Goal: Information Seeking & Learning: Compare options

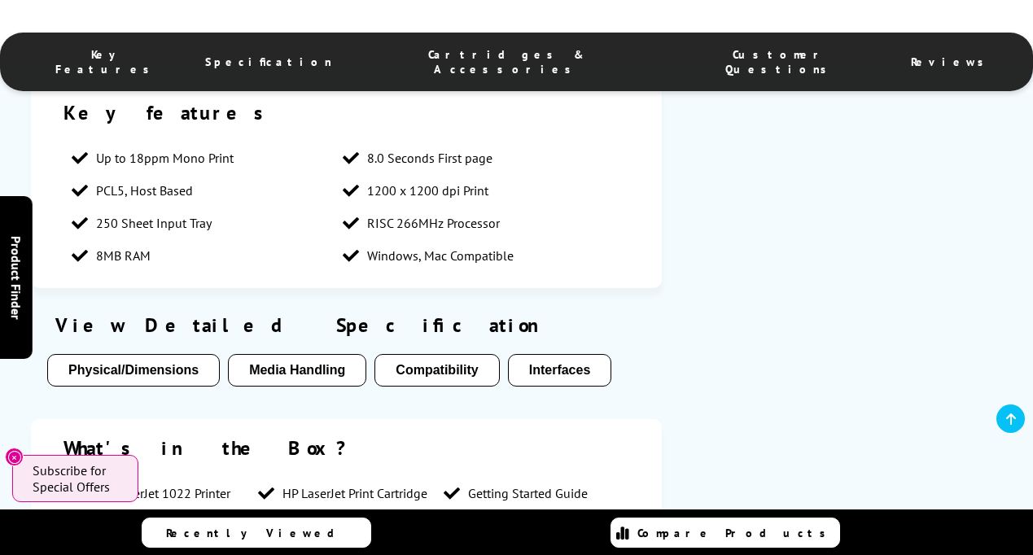
scroll to position [637, 0]
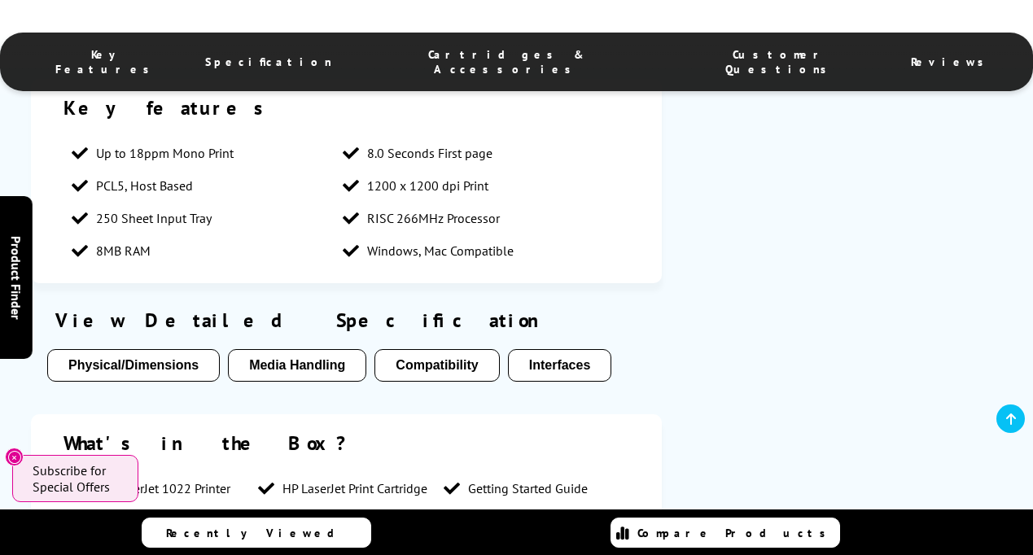
drag, startPoint x: 91, startPoint y: 153, endPoint x: 413, endPoint y: 257, distance: 338.7
click at [413, 257] on ul "Up to 18ppm Mono Print 8.0 Seconds First page PCL5, Host Based 1200 x 1200 dpi …" at bounding box center [346, 202] width 566 height 130
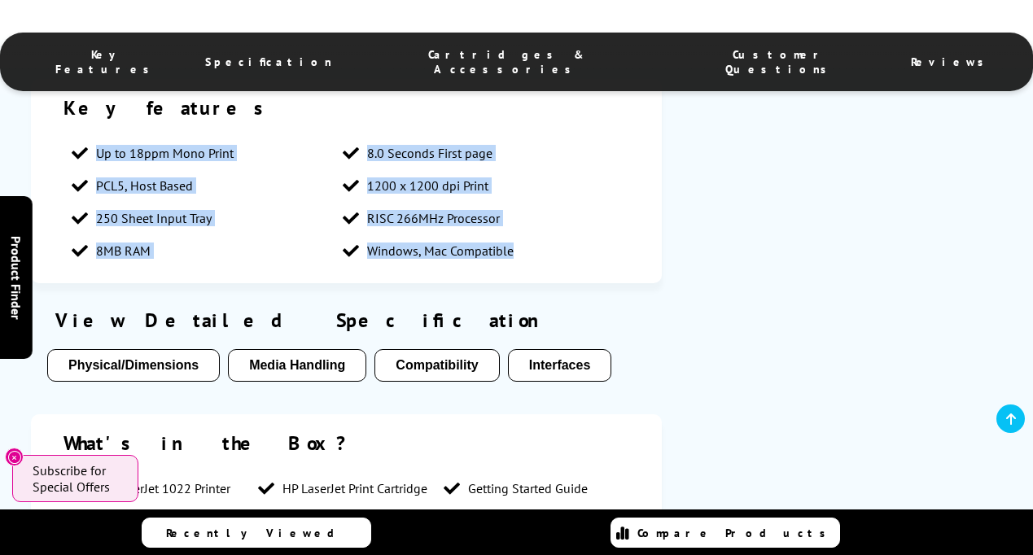
drag, startPoint x: 94, startPoint y: 159, endPoint x: 514, endPoint y: 250, distance: 430.6
click at [514, 250] on ul "Up to 18ppm Mono Print 8.0 Seconds First page PCL5, Host Based 1200 x 1200 dpi …" at bounding box center [346, 202] width 566 height 130
copy ul "Up to 18ppm Mono Print 8.0 Seconds First page PCL5, Host Based 1200 x 1200 dpi …"
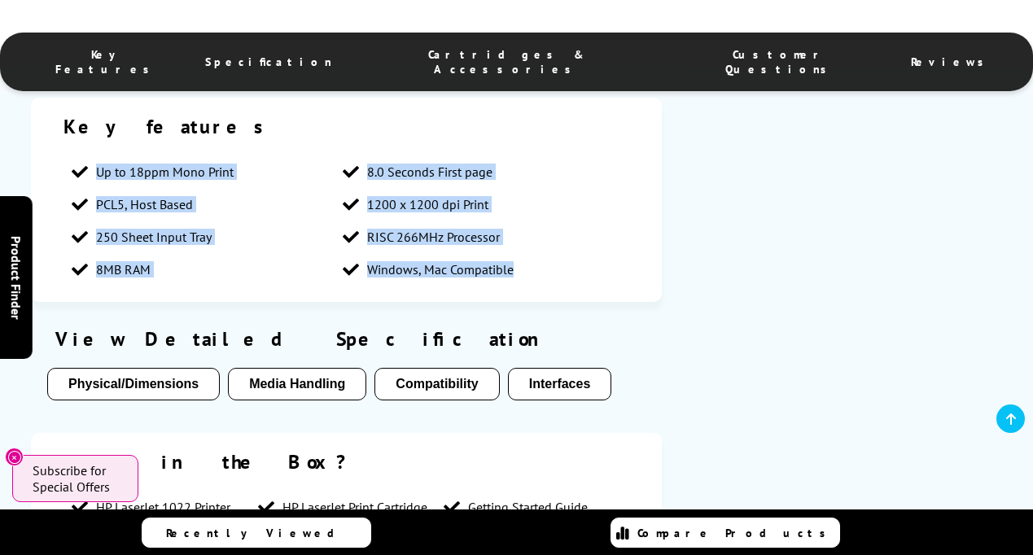
scroll to position [0, 0]
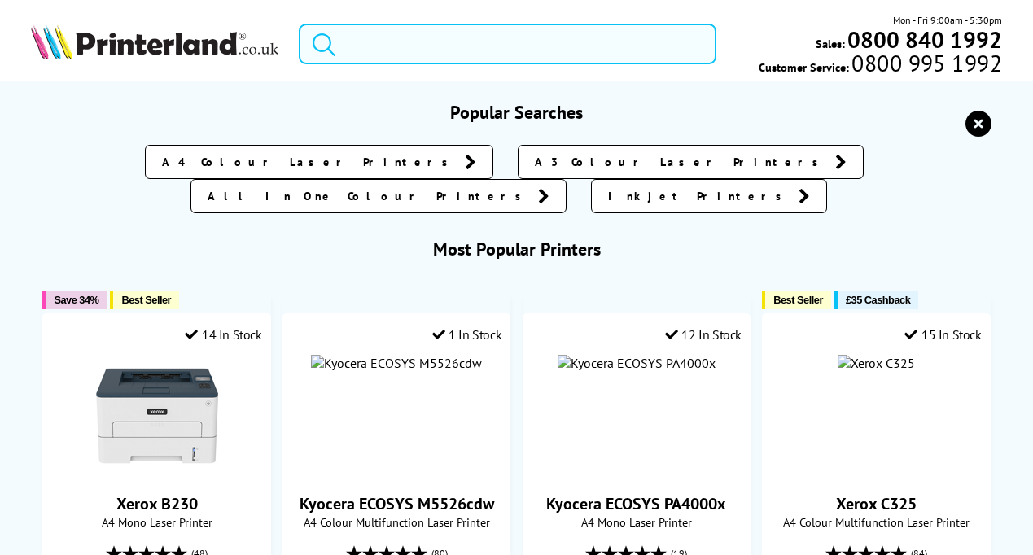
click at [377, 42] on input "search" at bounding box center [508, 44] width 418 height 41
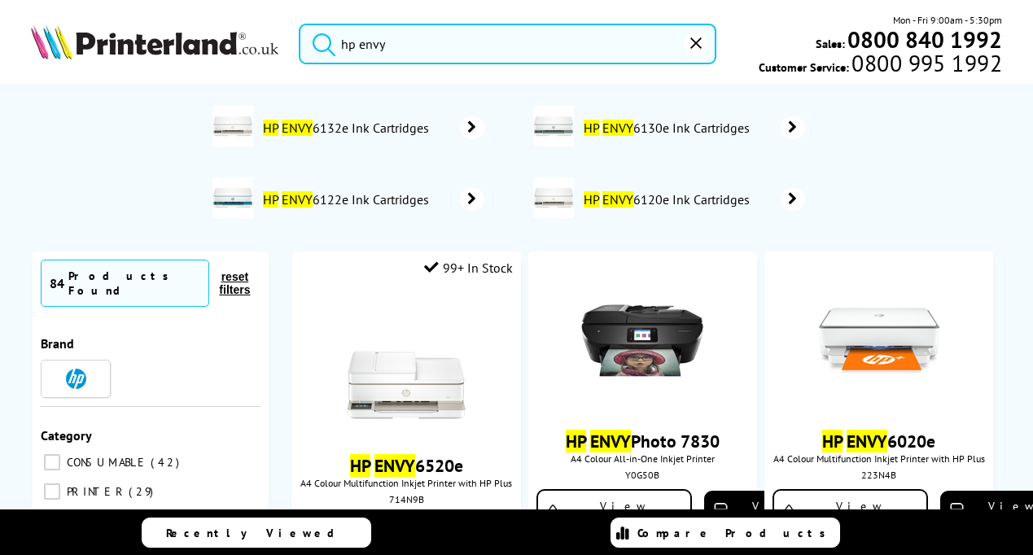
scroll to position [561, 0]
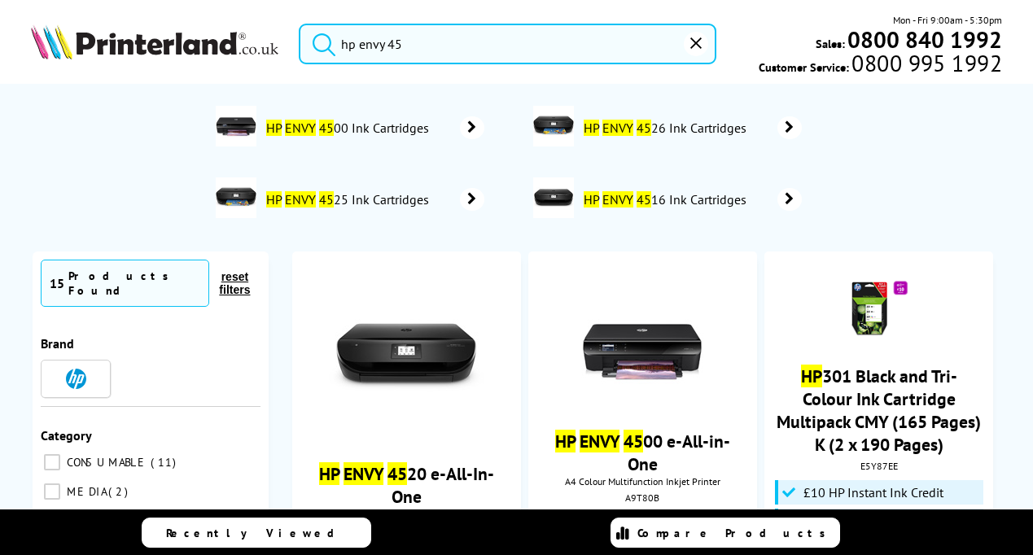
scroll to position [532, 0]
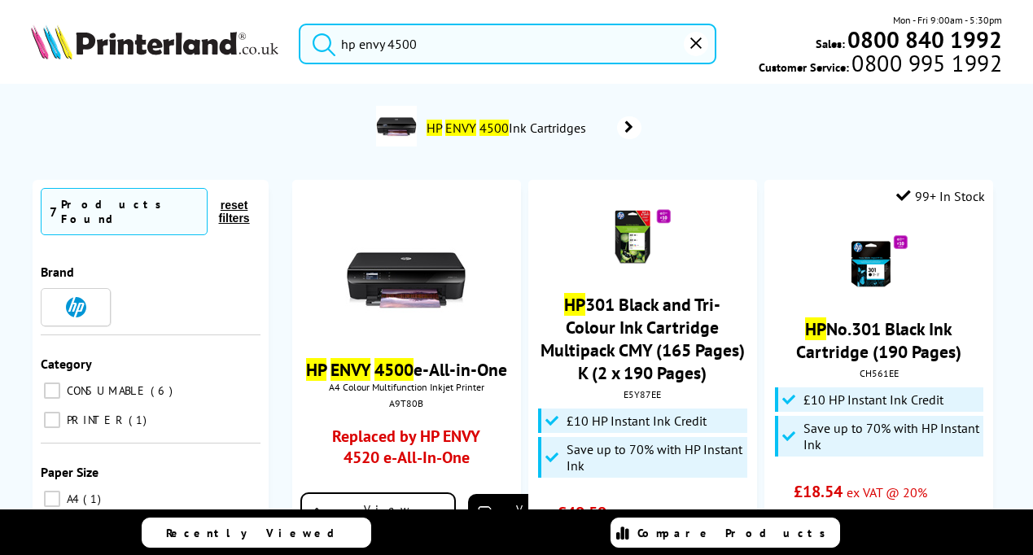
scroll to position [502, 0]
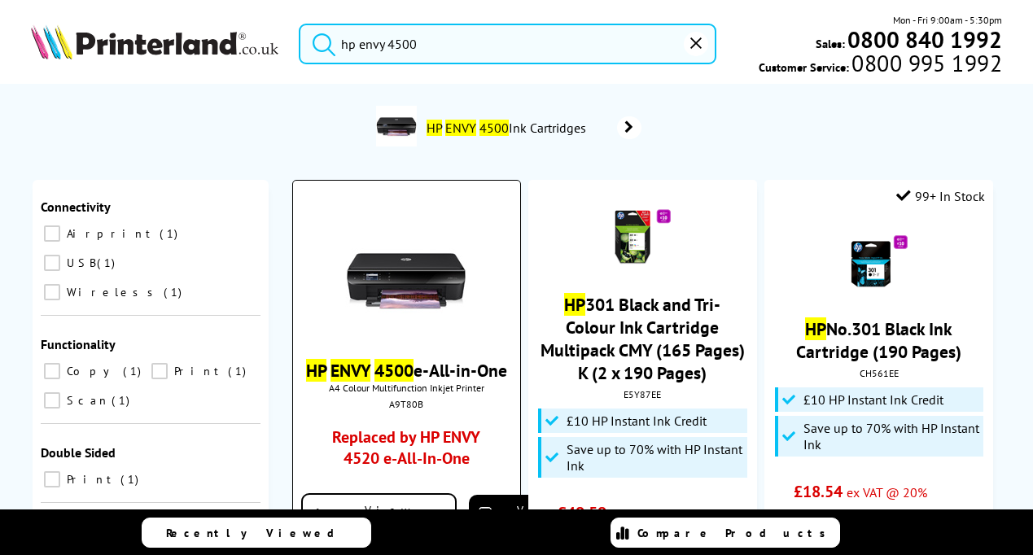
type input "hp envy 4500"
click at [397, 382] on mark "4500" at bounding box center [393, 370] width 39 height 23
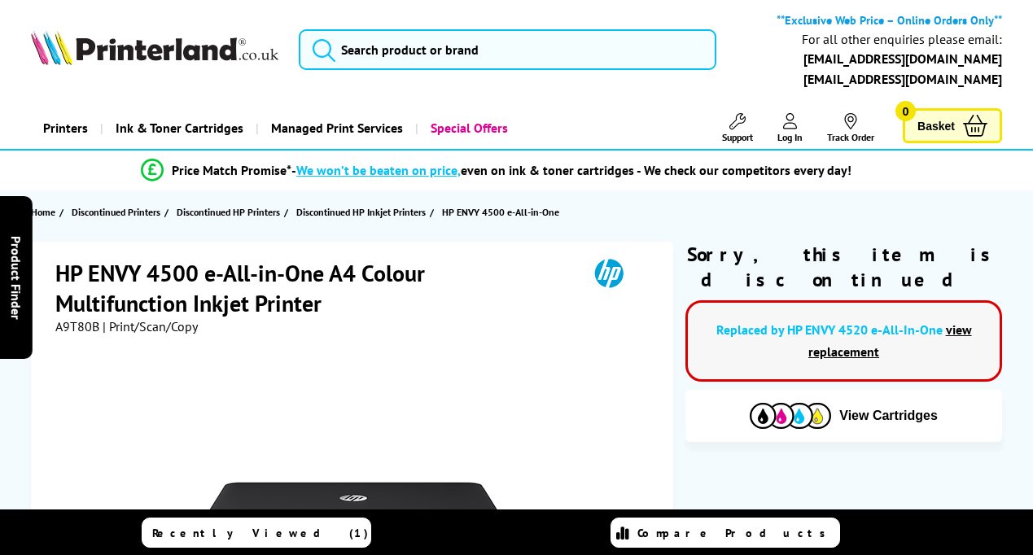
click at [292, 290] on h1 "HP ENVY 4500 e-All-in-One A4 Colour Multifunction Inkjet Printer" at bounding box center [313, 288] width 516 height 60
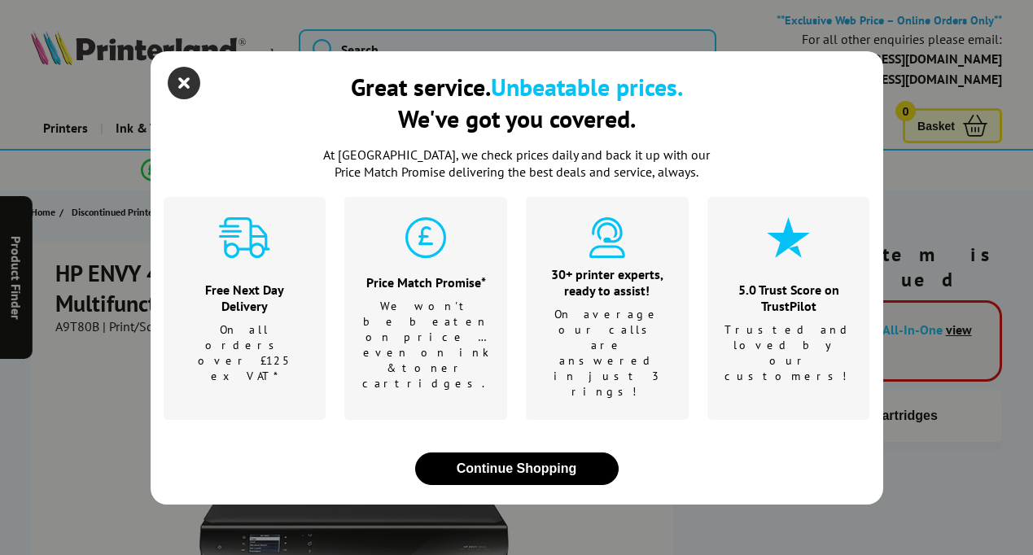
click at [190, 99] on icon "close modal" at bounding box center [184, 83] width 33 height 33
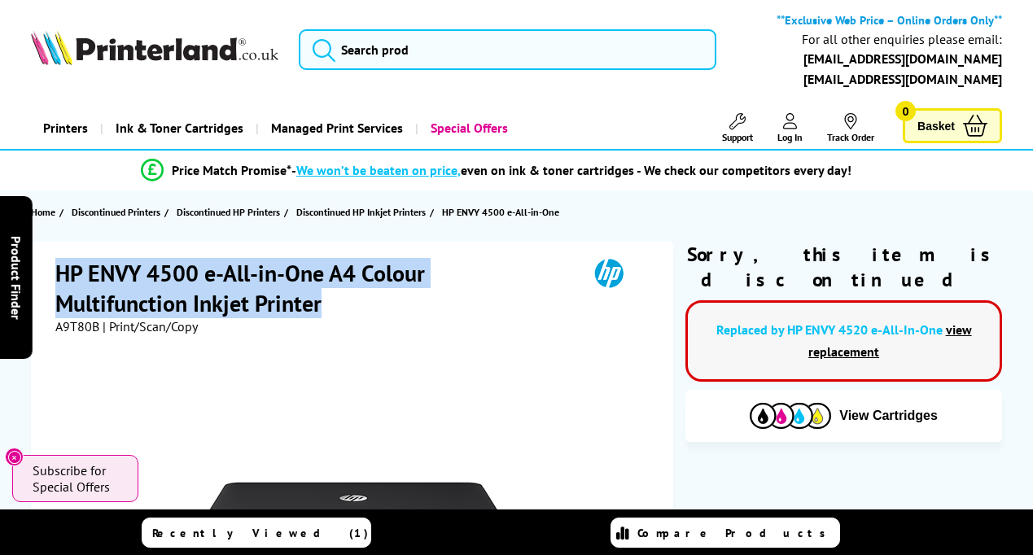
drag, startPoint x: 353, startPoint y: 305, endPoint x: 42, endPoint y: 273, distance: 312.5
copy h1 "HP ENVY 4500 e-All-in-One A4 Colour Multifunction Inkjet Printer"
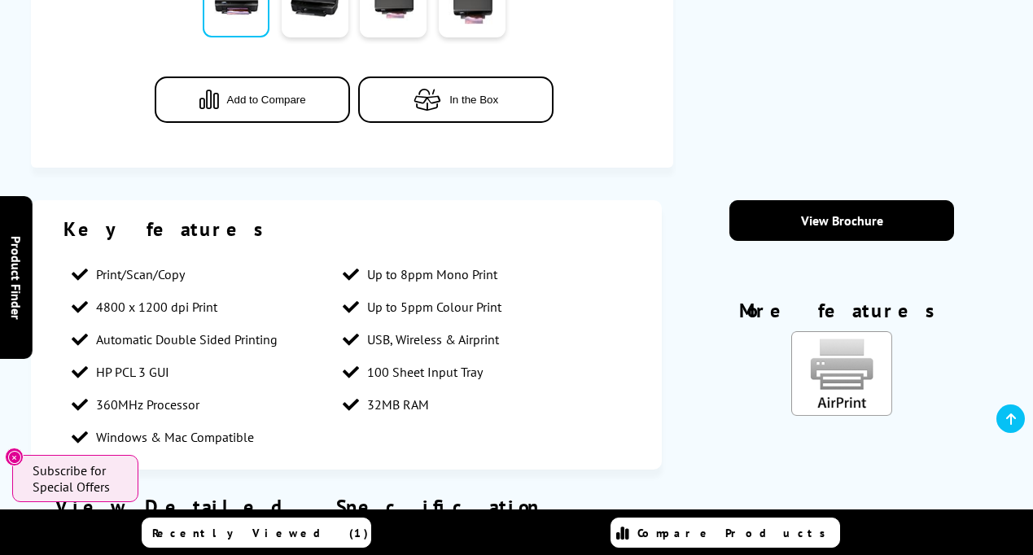
scroll to position [783, 0]
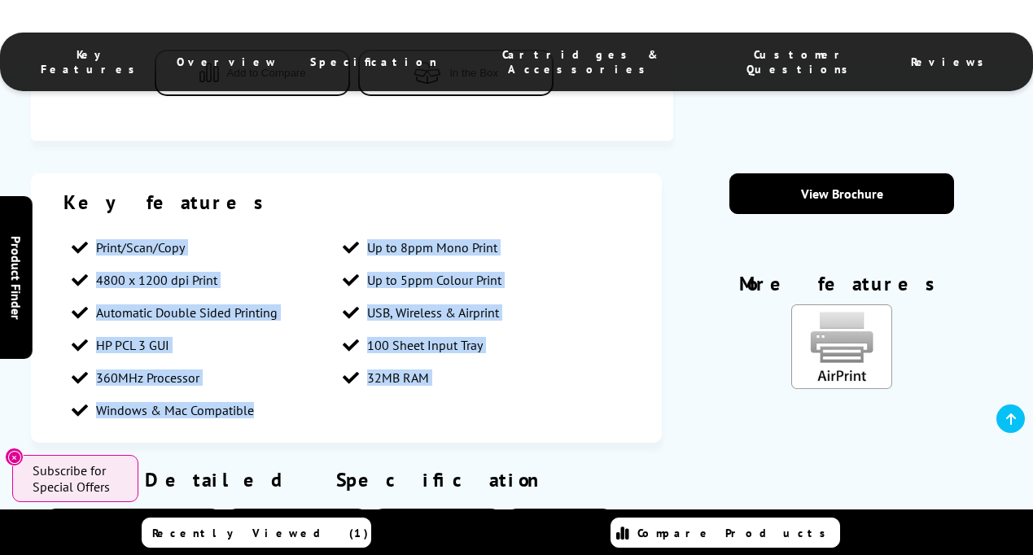
drag, startPoint x: 95, startPoint y: 252, endPoint x: 304, endPoint y: 427, distance: 272.1
click at [304, 427] on ul "Print/Scan/Copy Up to 8ppm Mono Print 4800 x 1200 dpi Print Up to 5ppm Colour P…" at bounding box center [346, 328] width 566 height 195
copy ul "Print/Scan/Copy Up to 8ppm Mono Print 4800 x 1200 dpi Print Up to 5ppm Colour P…"
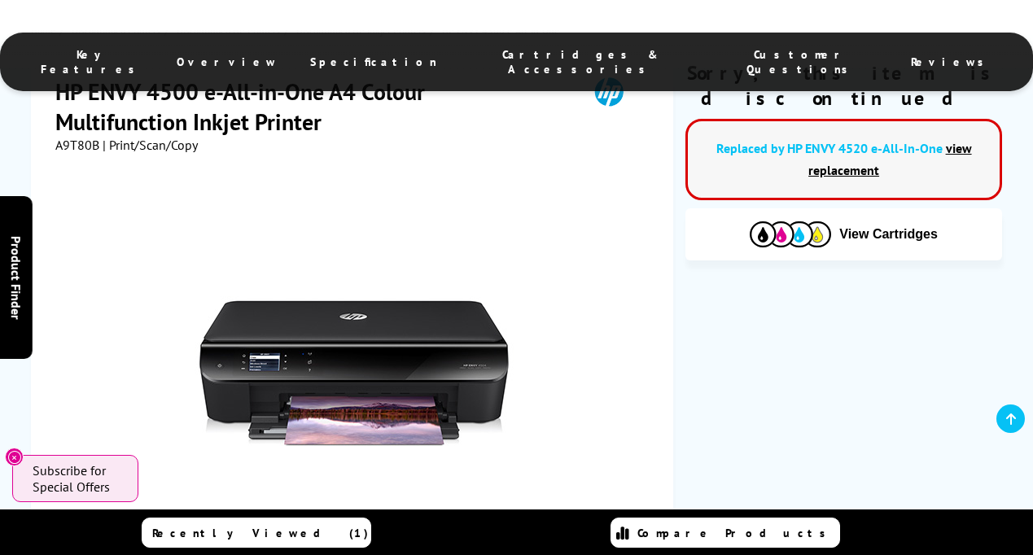
scroll to position [0, 0]
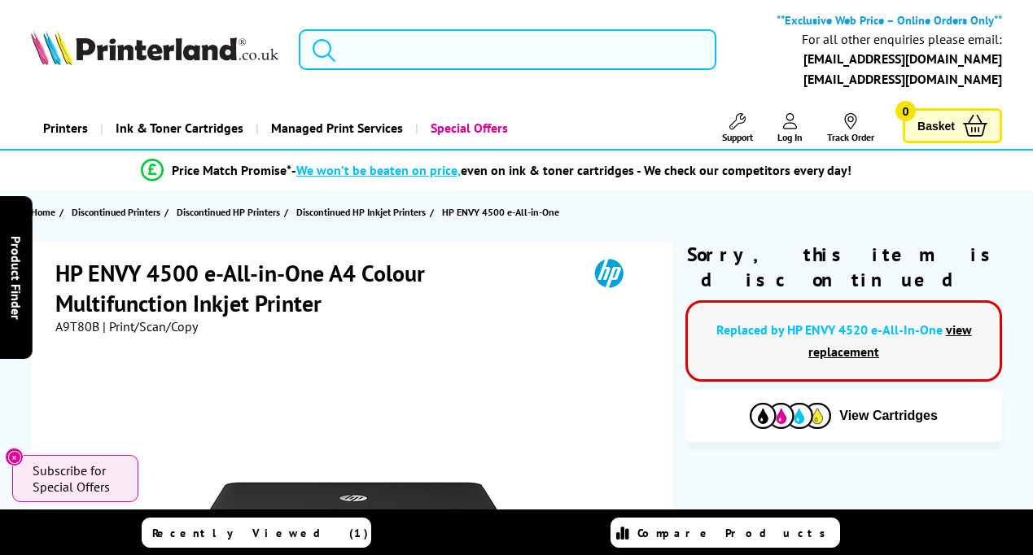
click at [400, 53] on input "search" at bounding box center [508, 49] width 418 height 41
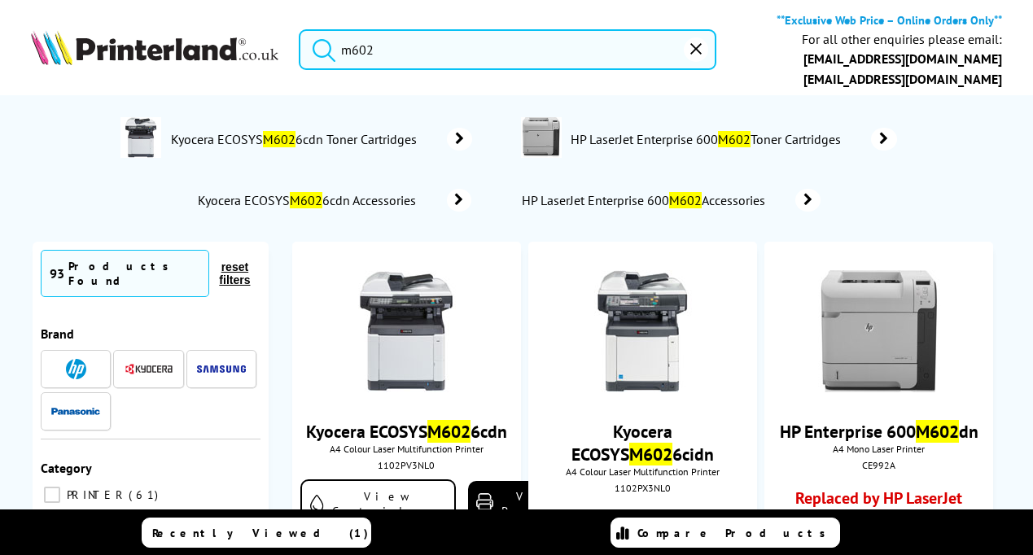
scroll to position [603, 0]
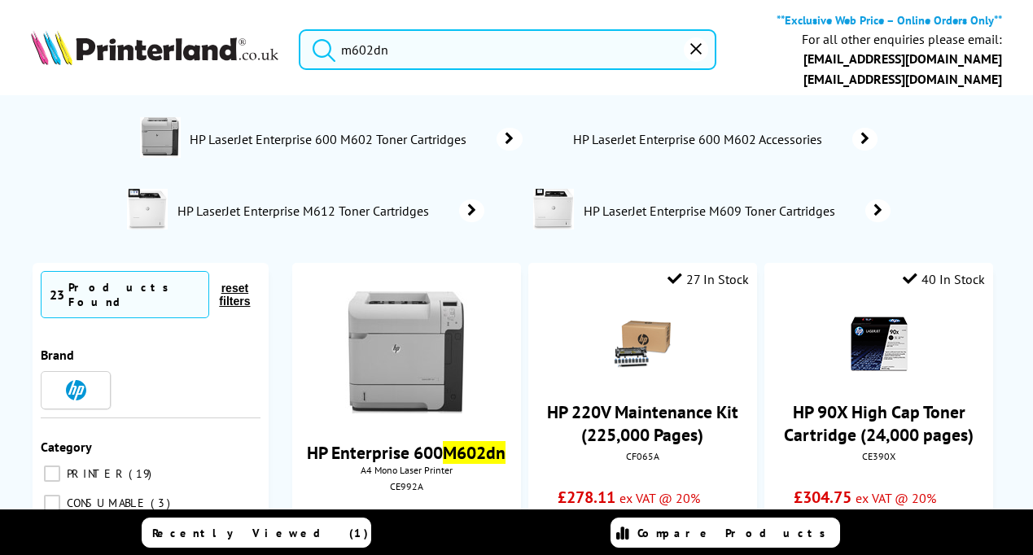
scroll to position [423, 0]
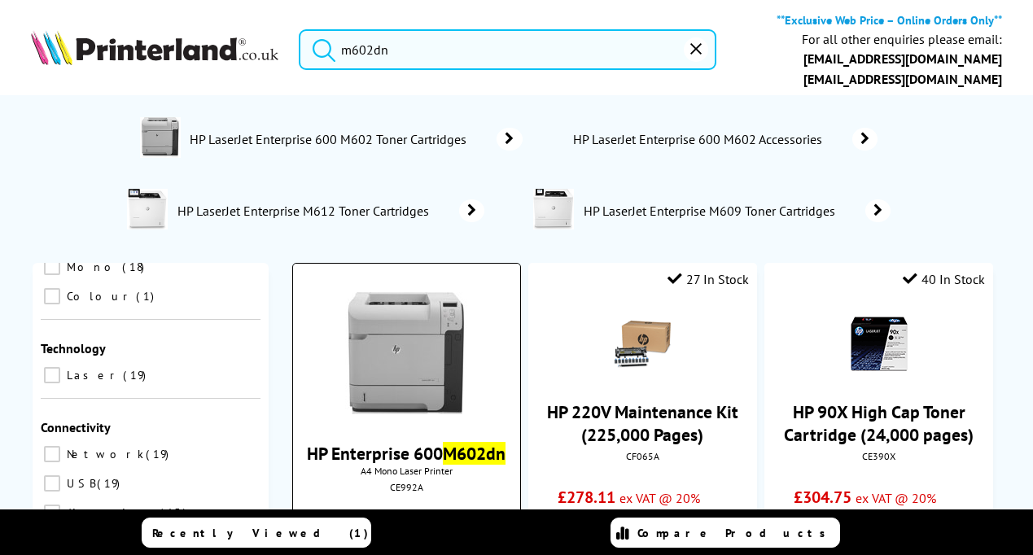
type input "m602dn"
click at [410, 378] on img at bounding box center [406, 353] width 122 height 122
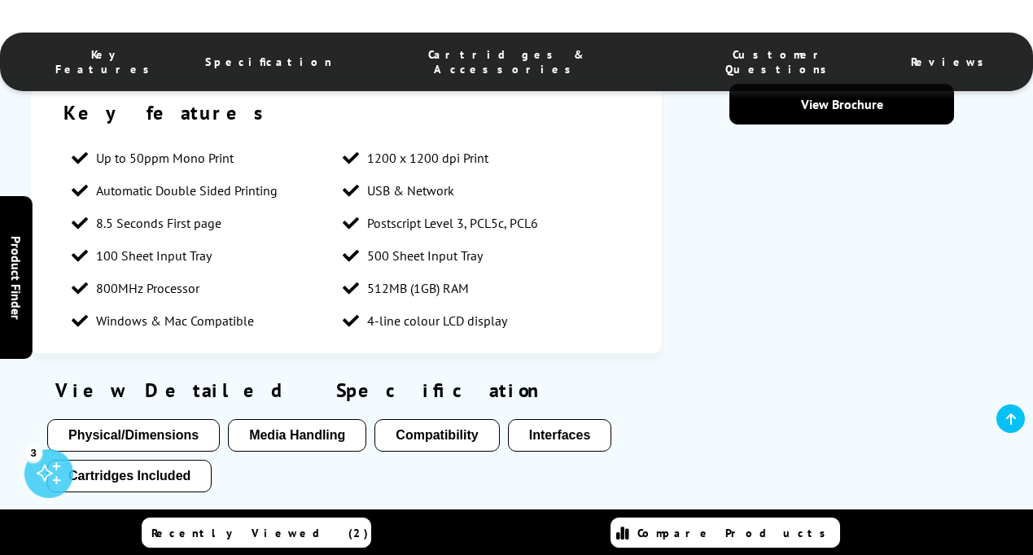
scroll to position [852, 0]
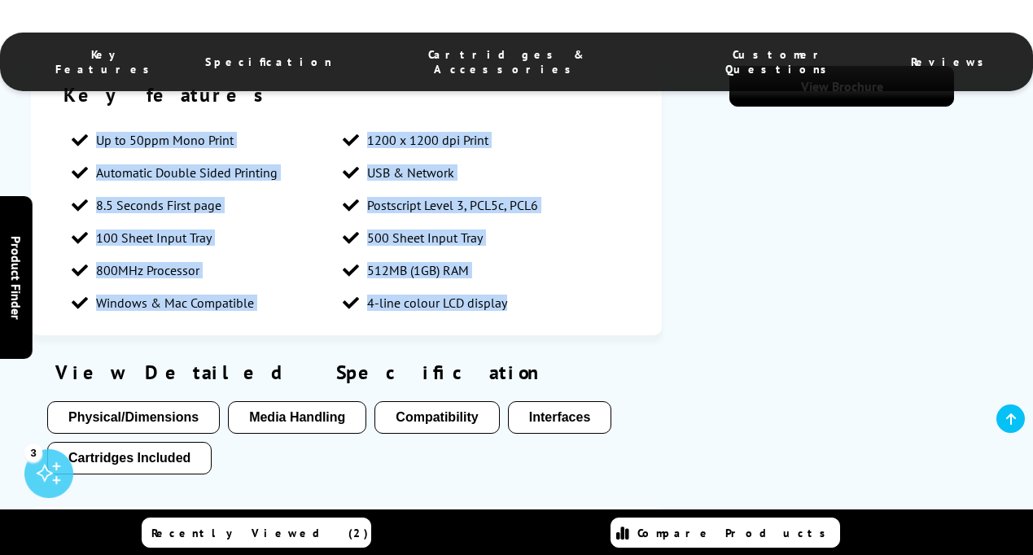
drag, startPoint x: 97, startPoint y: 140, endPoint x: 519, endPoint y: 304, distance: 453.3
click at [519, 304] on ul "Up to 50ppm Mono Print 1200 x 1200 dpi Print Automatic Double Sided Printing US…" at bounding box center [346, 221] width 566 height 195
copy ul "Up to 50ppm Mono Print 1200 x 1200 dpi Print Automatic Double Sided Printing US…"
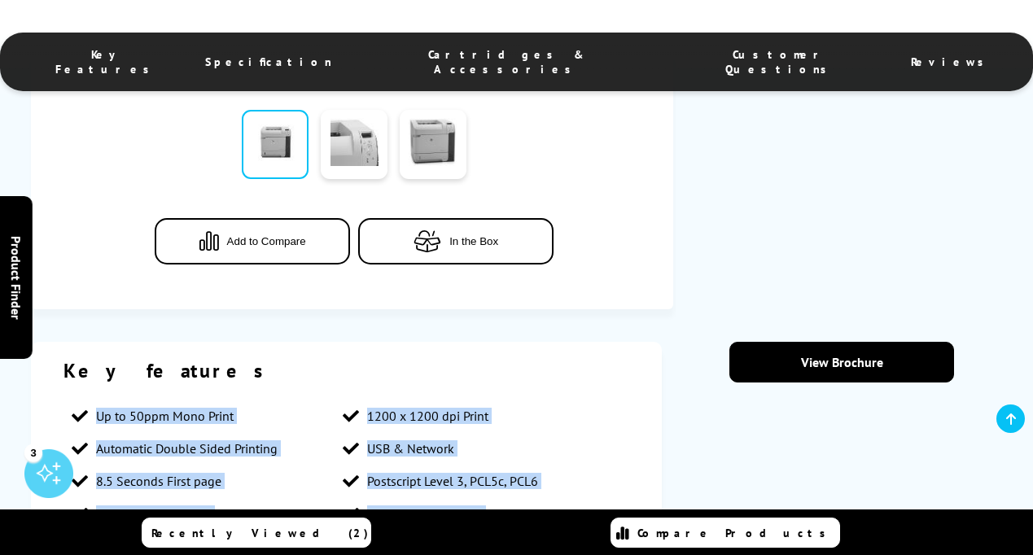
scroll to position [0, 0]
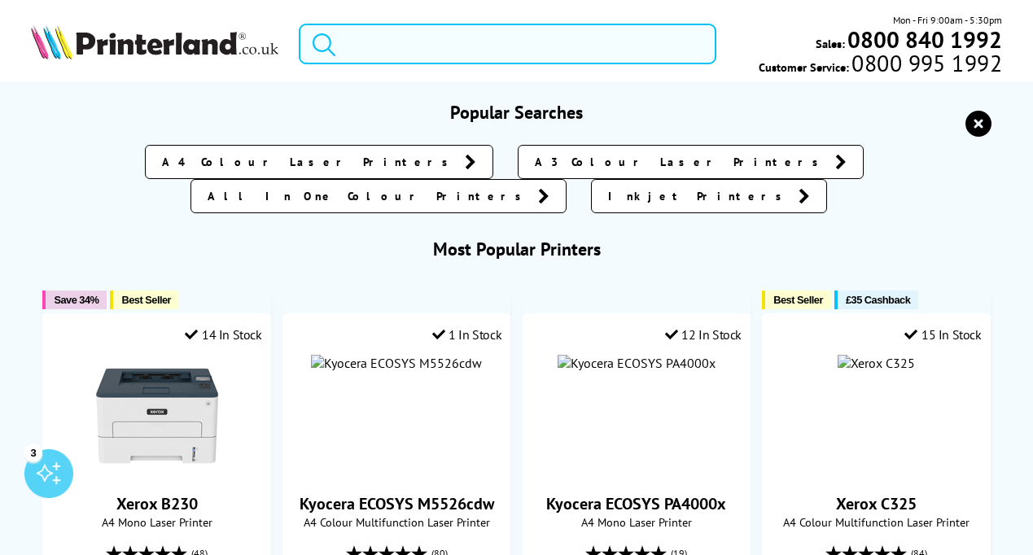
click at [398, 42] on input "search" at bounding box center [508, 44] width 418 height 41
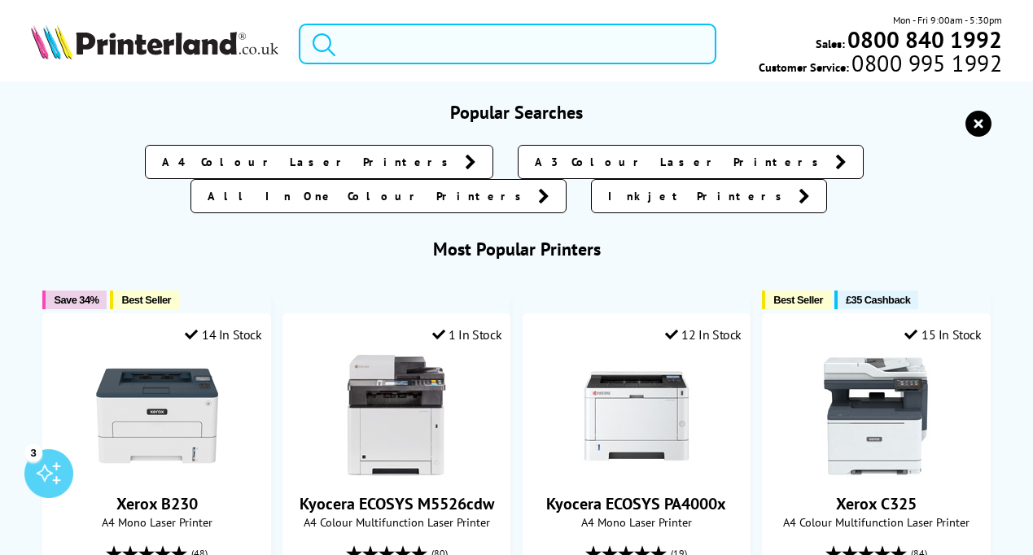
paste input "Xerox Phaser 3330"
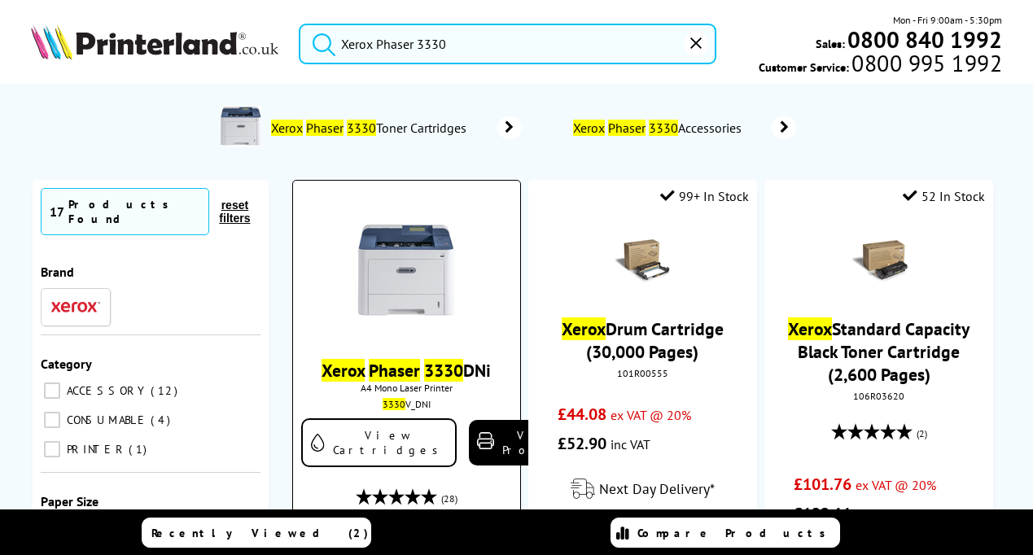
scroll to position [423, 0]
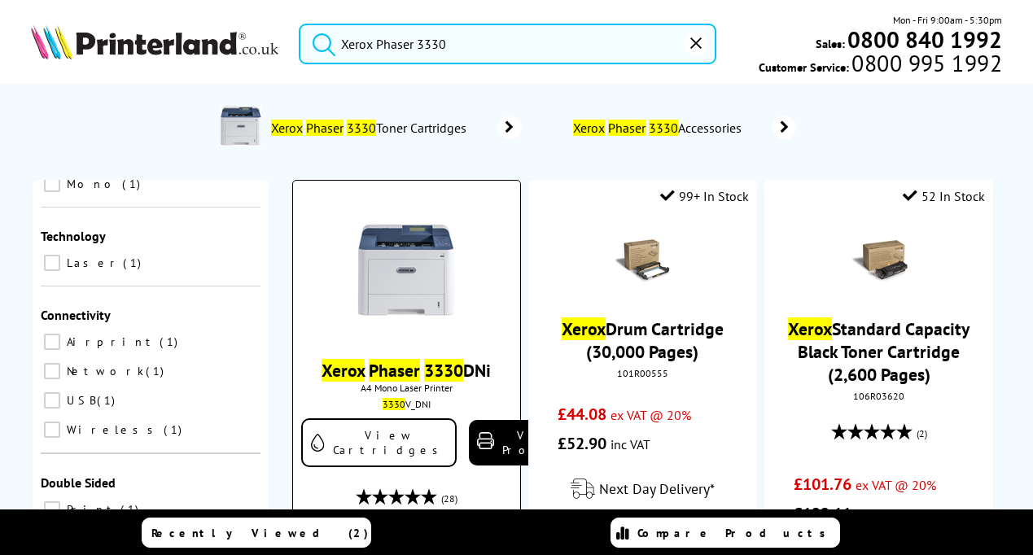
type input "Xerox Phaser 3330"
click at [409, 370] on mark "Phaser" at bounding box center [394, 370] width 51 height 23
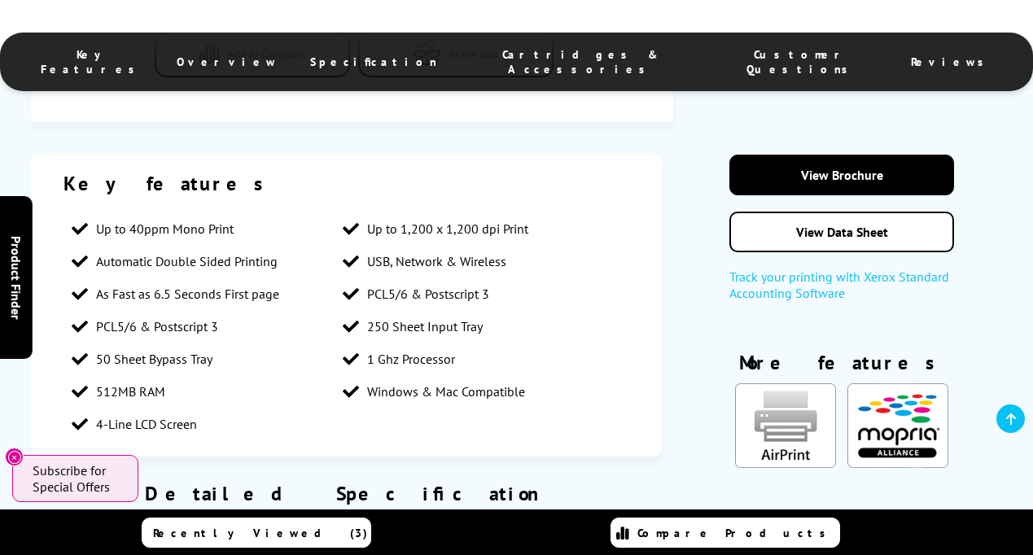
scroll to position [848, 0]
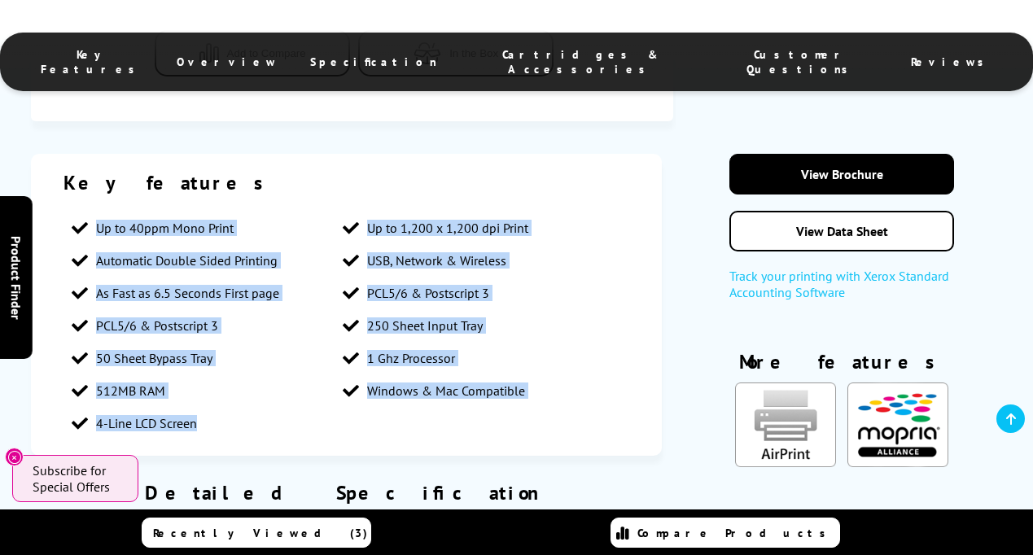
drag, startPoint x: 92, startPoint y: 228, endPoint x: 213, endPoint y: 424, distance: 230.6
click at [213, 424] on ul "Up to 40ppm Mono Print Up to 1,200 x 1,200 dpi Print Automatic Double Sided Pri…" at bounding box center [346, 326] width 566 height 228
copy ul "Up to 40ppm Mono Print Up to 1,200 x 1,200 dpi Print Automatic Double Sided Pri…"
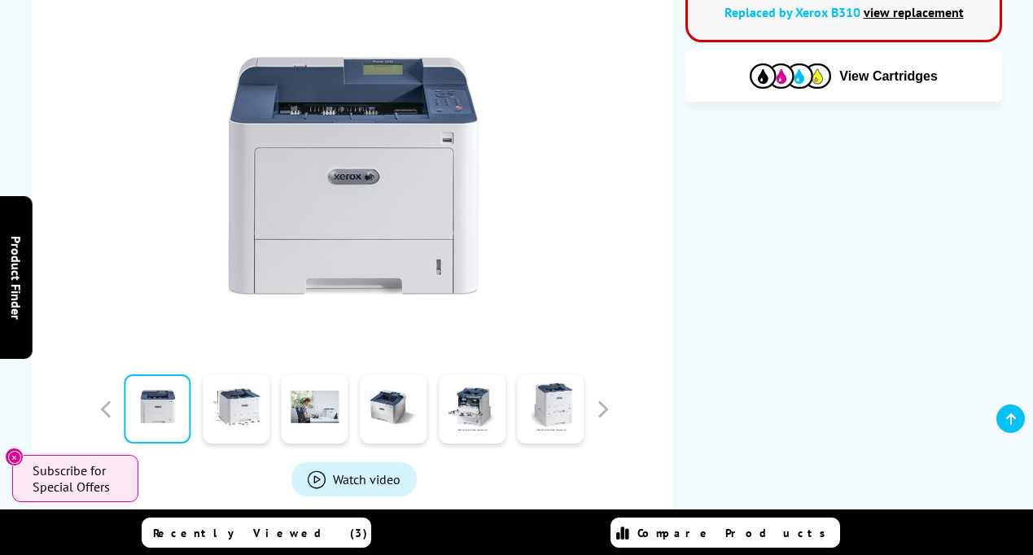
scroll to position [0, 0]
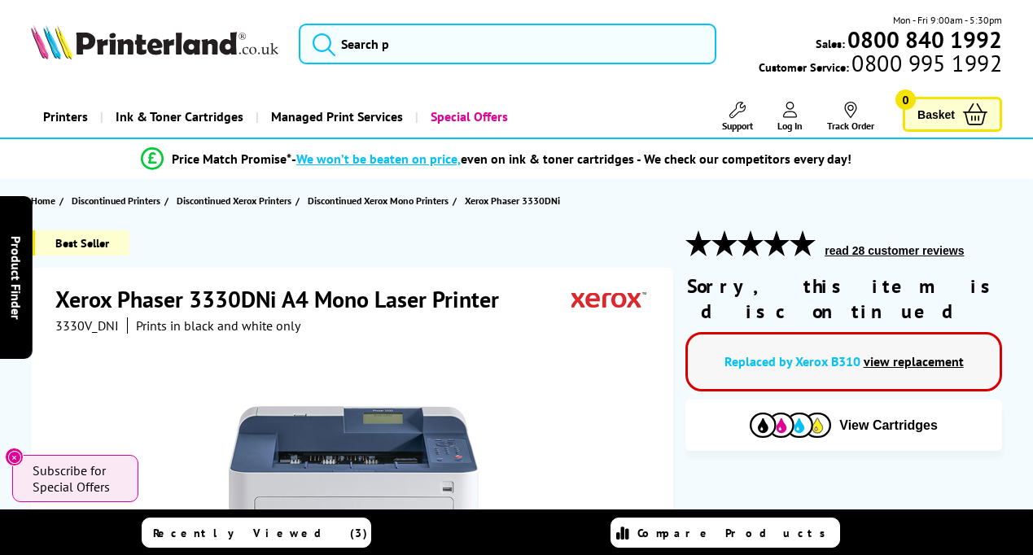
click at [339, 59] on button "submit" at bounding box center [320, 42] width 41 height 36
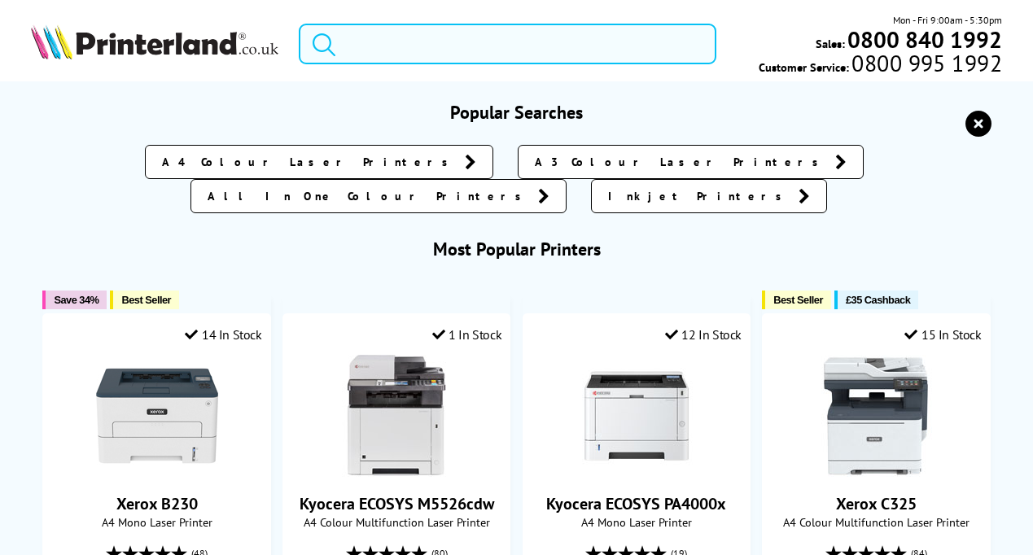
click at [356, 53] on input "search" at bounding box center [508, 44] width 418 height 41
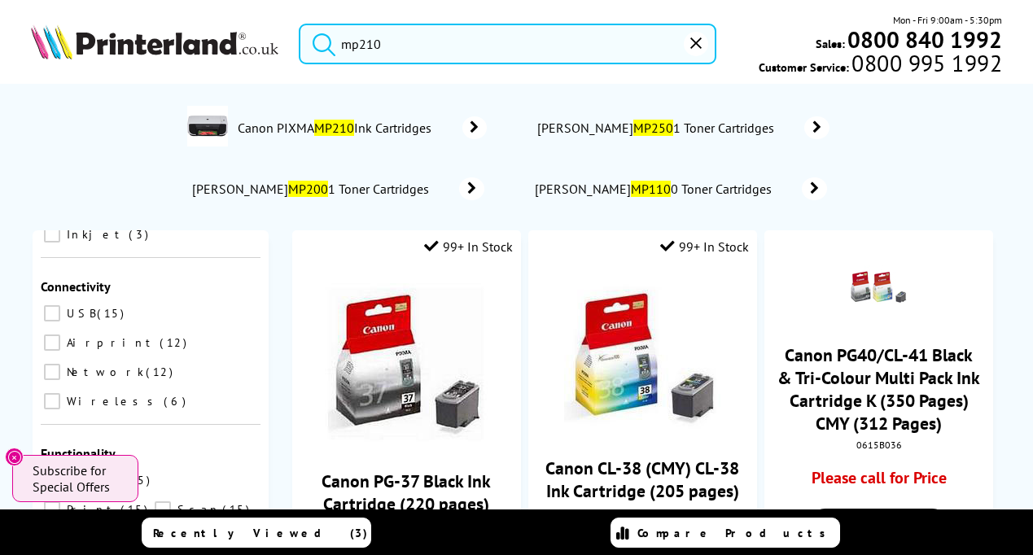
drag, startPoint x: 400, startPoint y: 48, endPoint x: 308, endPoint y: 48, distance: 92.0
click at [308, 48] on form "mp210" at bounding box center [508, 44] width 418 height 41
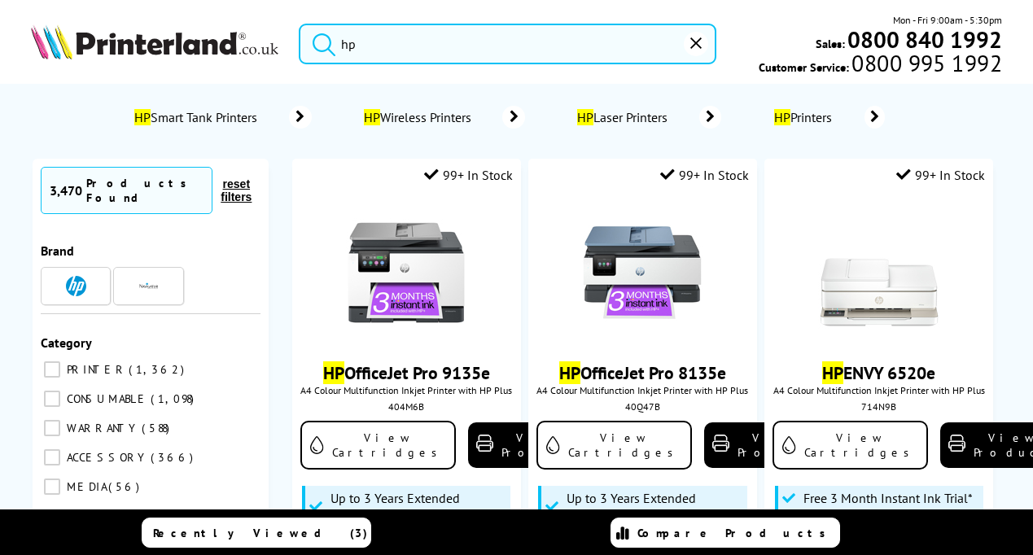
scroll to position [619, 0]
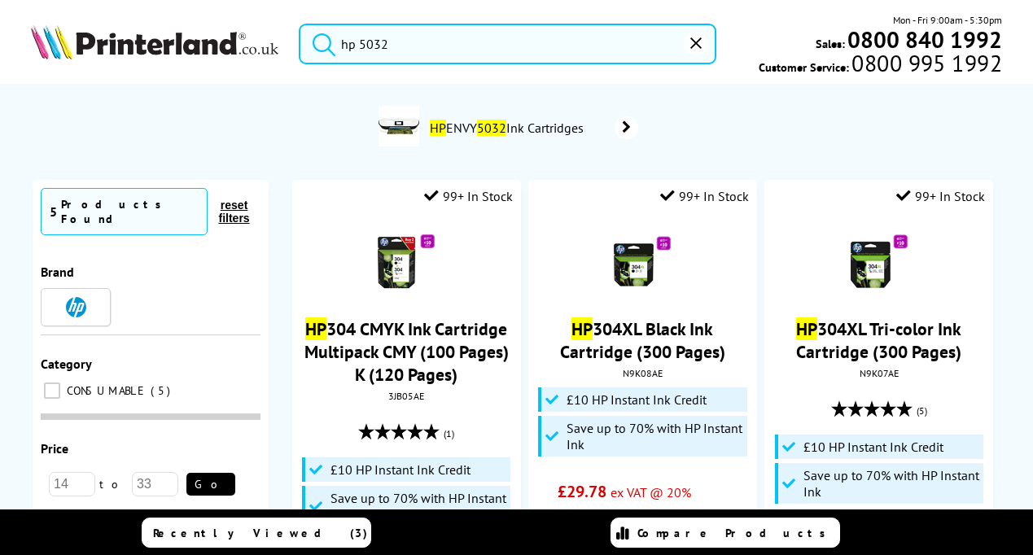
click at [362, 50] on input "hp 5032" at bounding box center [508, 44] width 418 height 41
type input "hp envy 5032"
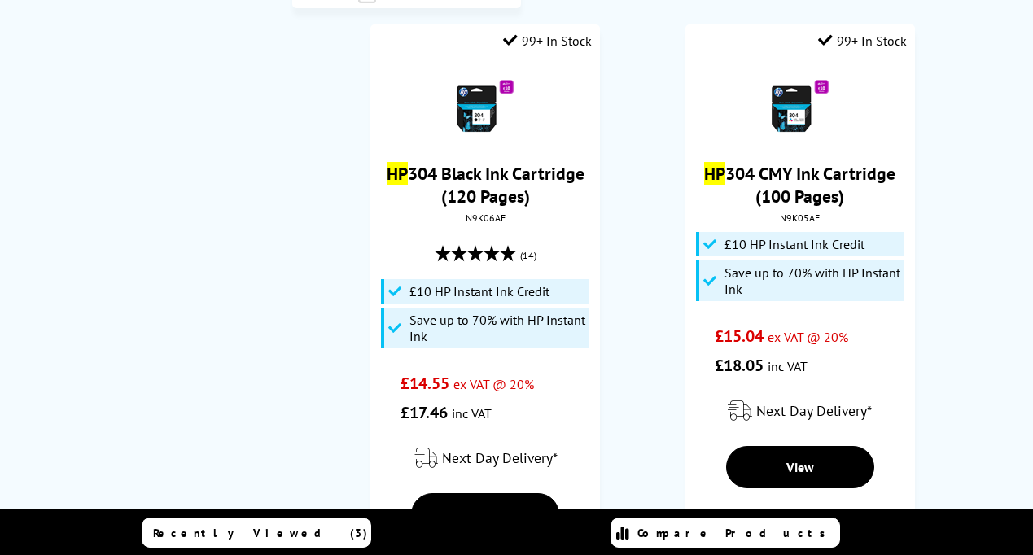
scroll to position [564, 0]
